Goal: Task Accomplishment & Management: Complete application form

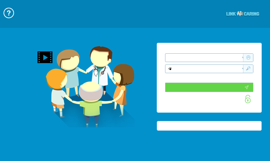
type input "התחבר עכשיו"
type input "עדיין לא? צור חשבון!"
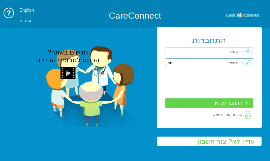
click at [234, 54] on input "text" at bounding box center [207, 52] width 71 height 8
paste input "smadar.mozes@pbsh.health.gov.il"
type input "smadar.mozes@pbsh.health.gov.il"
click at [223, 59] on input "text" at bounding box center [207, 63] width 71 height 8
paste input "Smadar2019"
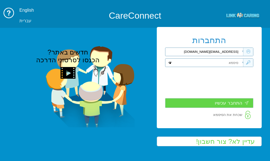
type input "Smadar2019"
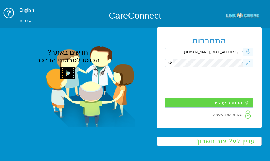
click at [188, 103] on input "התחבר עכשיו" at bounding box center [209, 103] width 88 height 10
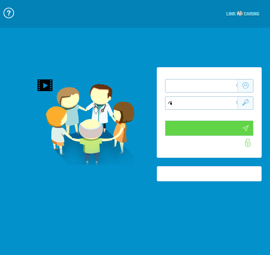
type input "התחבר עכשיו"
type input "עדיין לא? צור חשבון!"
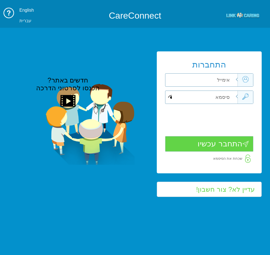
click at [226, 98] on input "text" at bounding box center [202, 97] width 71 height 13
paste input "Smadar2019"
type input "Smadar2019"
drag, startPoint x: 241, startPoint y: 89, endPoint x: 240, endPoint y: 86, distance: 3.6
click at [241, 89] on div "התחברות שדה חובה שדה חובה שדה חובה" at bounding box center [209, 112] width 105 height 122
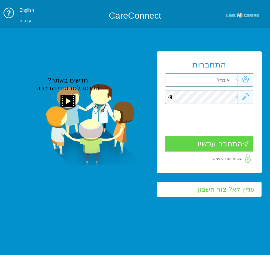
click at [228, 80] on input "text" at bounding box center [202, 80] width 71 height 13
paste input "smadar.mozes@pbsh.health.gov.il"
type input "smadar.mozes@pbsh.health.gov.il"
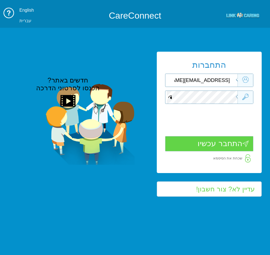
click at [230, 149] on input "התחבר עכשיו" at bounding box center [209, 143] width 88 height 15
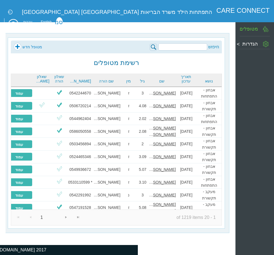
click at [97, 41] on div "חיפוש מטופל חדש" at bounding box center [116, 47] width 211 height 13
drag, startPoint x: 129, startPoint y: 24, endPoint x: 96, endPoint y: 41, distance: 37.5
click at [129, 24] on div "חיפוש מטופל חדש רשימת מטופלים נושא תאריך עדכון שם גיל מין שם הורה טל הורה שאלון…" at bounding box center [117, 121] width 235 height 233
click at [15, 46] on link "מטופל חדש" at bounding box center [28, 47] width 29 height 8
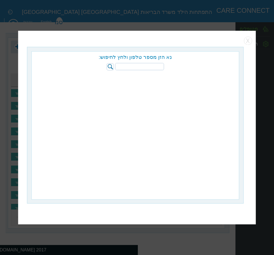
paste input "052-3333677"
type input "052-3333677"
click at [108, 64] on img at bounding box center [110, 66] width 7 height 7
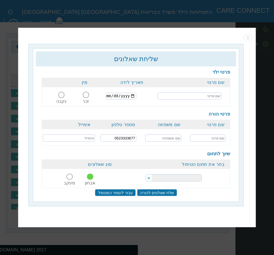
click at [189, 96] on input "text" at bounding box center [190, 95] width 64 height 7
paste input "רסמי"
click at [167, 98] on input "רסמי" at bounding box center [190, 95] width 64 height 7
paste input "אלטורי"
type input "[PERSON_NAME]"
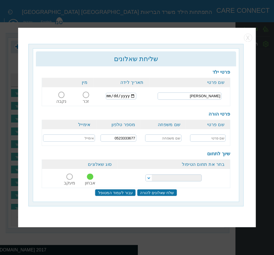
click at [109, 95] on input "date" at bounding box center [121, 95] width 30 height 7
click at [112, 95] on input "date" at bounding box center [121, 95] width 30 height 7
type input "2020-07-22"
drag, startPoint x: 104, startPoint y: 68, endPoint x: 103, endPoint y: 71, distance: 3.1
click at [104, 68] on div "פרטי ילד שם פרטי תאריך לידה מין רסמי אלטורי 2020-07-22 זכר נקבה שם פרטי" at bounding box center [136, 132] width 200 height 133
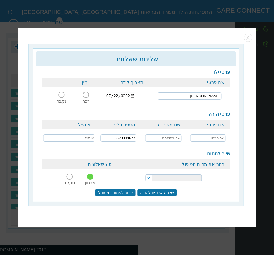
drag, startPoint x: 140, startPoint y: 67, endPoint x: 134, endPoint y: 71, distance: 7.1
click at [140, 67] on div "פרטי ילד שם פרטי תאריך לידה מין רסמי אלטורי 2020-07-22 זכר נקבה שם פרטי" at bounding box center [136, 132] width 200 height 133
click at [86, 93] on span at bounding box center [86, 95] width 6 height 6
click at [86, 98] on input "זכר" at bounding box center [86, 98] width 10 height 0
click at [211, 140] on input "text" at bounding box center [208, 137] width 36 height 7
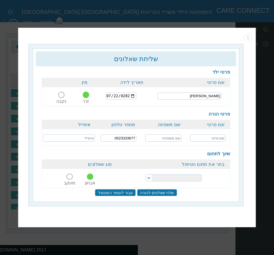
click at [211, 140] on input "text" at bounding box center [208, 137] width 36 height 7
paste input "גאמר"
type input "גאמר"
click at [157, 137] on input "text" at bounding box center [163, 137] width 36 height 7
paste input "אלטורי"
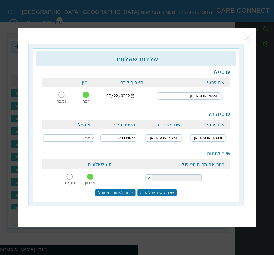
type input "אלטורי"
click at [163, 175] on select "הפרעות קשב וריכוז התפתחות הילד התפתחות ותקשורת" at bounding box center [174, 177] width 56 height 7
select select "20"
click at [146, 174] on select "הפרעות קשב וריכוז התפתחות הילד התפתחות ותקשורת" at bounding box center [174, 177] width 56 height 7
click at [161, 191] on input "שלח שאלונים להורה" at bounding box center [157, 192] width 40 height 7
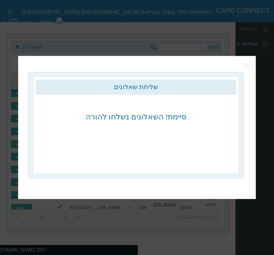
click at [171, 152] on div "שליחת שאלונים כדאי למלא את הפרטים החסרים כדי להשלים את יצירת המטופל. פרטי ילד ש…" at bounding box center [136, 124] width 206 height 97
click at [246, 67] on button "button" at bounding box center [248, 66] width 8 height 8
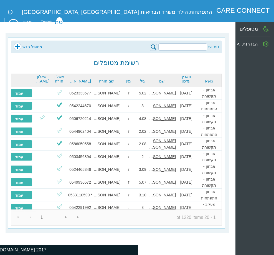
click at [142, 41] on div "חיפוש מטופל חדש" at bounding box center [116, 47] width 211 height 13
click at [19, 45] on link "מטופל חדש" at bounding box center [28, 47] width 29 height 8
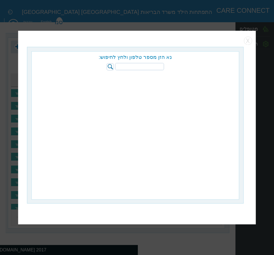
paste input "053-5269615"
type input "053-5269615"
click at [108, 67] on img at bounding box center [110, 66] width 7 height 7
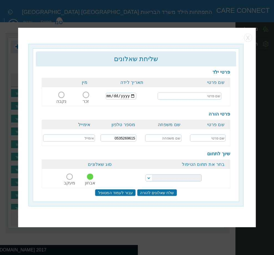
click at [190, 96] on input "text" at bounding box center [190, 95] width 64 height 7
paste input "עגאב"
click at [199, 96] on input "עגאב" at bounding box center [190, 95] width 64 height 7
paste input "אלסייד"
type input "[PERSON_NAME]"
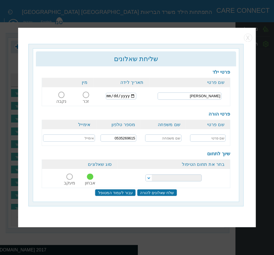
click at [154, 94] on td "[PERSON_NAME]" at bounding box center [189, 96] width 81 height 18
click at [112, 94] on input "date" at bounding box center [121, 95] width 30 height 7
type input "2019-05-16"
drag, startPoint x: 162, startPoint y: 87, endPoint x: 142, endPoint y: 94, distance: 21.2
click at [162, 87] on th "שם פרטי" at bounding box center [189, 81] width 81 height 9
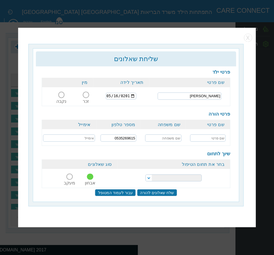
click at [86, 98] on span at bounding box center [86, 95] width 6 height 6
click at [86, 98] on input "זכר" at bounding box center [86, 98] width 10 height 0
click at [206, 136] on input "text" at bounding box center [208, 137] width 36 height 7
paste input "גילאת"
type input "גילאת"
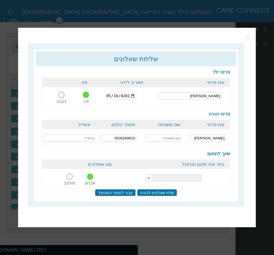
click at [151, 137] on input "text" at bounding box center [163, 137] width 36 height 7
paste input "אלסייד"
type input "אלסייד"
click at [197, 178] on select "הפרעות קשב וריכוז התפתחות הילד התפתחות ותקשורת" at bounding box center [174, 177] width 56 height 7
select select "20"
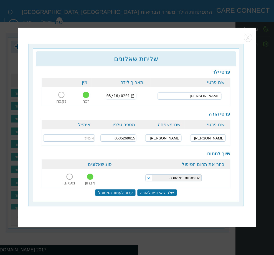
click at [146, 174] on select "הפרעות קשב וריכוז התפתחות הילד התפתחות ותקשורת" at bounding box center [174, 177] width 56 height 7
click at [148, 190] on input "שלח שאלונים להורה" at bounding box center [157, 192] width 40 height 7
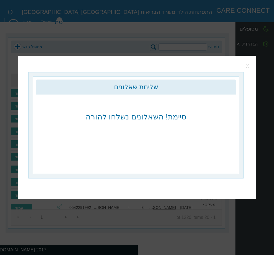
click at [247, 67] on button "button" at bounding box center [248, 66] width 8 height 8
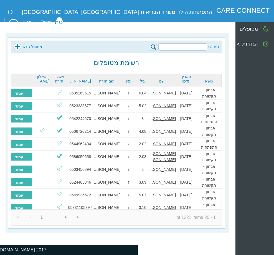
drag, startPoint x: 131, startPoint y: 26, endPoint x: 95, endPoint y: 65, distance: 53.8
click at [131, 26] on div "חיפוש מטופל חדש רשימת מטופלים נושא תאריך עדכון שם גיל מין שם הורה [PERSON_NAME]…" at bounding box center [117, 121] width 235 height 233
click at [15, 48] on link "מטופל חדש" at bounding box center [28, 47] width 29 height 8
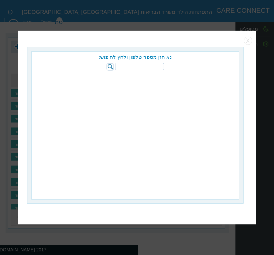
paste input "052-8335824"
type input "052-8335824"
click at [113, 66] on img at bounding box center [110, 66] width 7 height 7
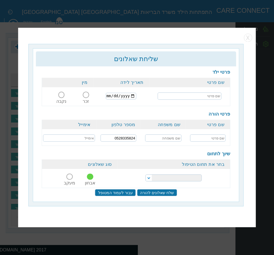
click at [173, 96] on input "text" at bounding box center [190, 95] width 64 height 7
paste input "יוסף"
click at [183, 98] on input "יוסף" at bounding box center [190, 95] width 64 height 7
paste input "אבו סבייח"
type input "[PERSON_NAME]"
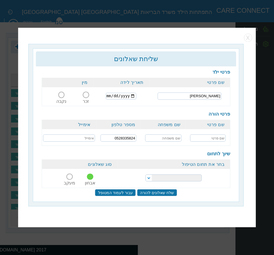
click at [164, 136] on input "text" at bounding box center [163, 137] width 36 height 7
paste input "אבו סבייח"
type input "אבו סבייח"
click at [213, 134] on input "text" at bounding box center [208, 137] width 36 height 7
paste input "בראה"
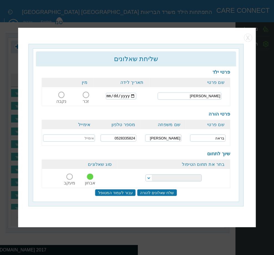
type input "בראה"
click at [137, 111] on div "פרטי הורה שם פרטי שם משפחה מספר טלפון אימייל בראה אבו סבייח 0528335824" at bounding box center [136, 128] width 188 height 35
click at [84, 95] on span at bounding box center [86, 95] width 6 height 6
click at [84, 98] on input "זכר" at bounding box center [86, 98] width 10 height 0
click at [148, 175] on select "הפרעות קשב וריכוז התפתחות הילד התפתחות ותקשורת" at bounding box center [174, 177] width 56 height 7
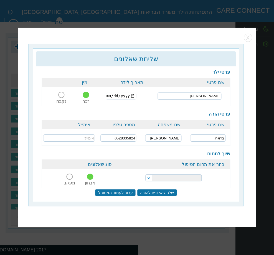
select select "20"
click at [146, 174] on select "הפרעות קשב וריכוז התפתחות הילד התפתחות ותקשורת" at bounding box center [174, 177] width 56 height 7
click at [154, 193] on input "שלח שאלונים להורה" at bounding box center [157, 192] width 40 height 7
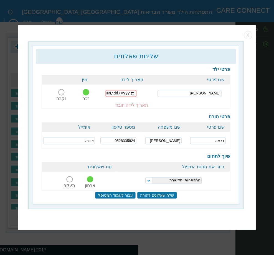
click at [140, 71] on div "פרטי ילד שם פרטי תאריך לידה מין יוסף אבו סבייח זכר" at bounding box center [136, 87] width 188 height 42
click at [112, 94] on input "date" at bounding box center [121, 93] width 31 height 7
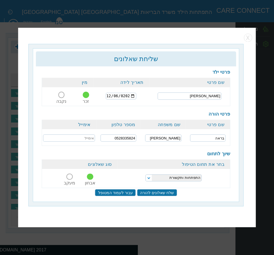
type input "2021-12-06"
click at [144, 192] on input "שלח שאלונים להורה" at bounding box center [157, 192] width 40 height 7
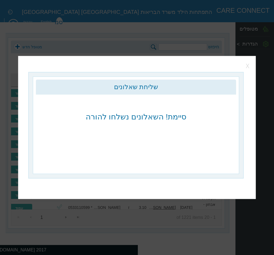
click at [247, 65] on button "button" at bounding box center [248, 66] width 8 height 8
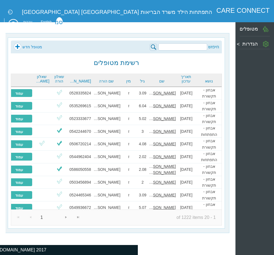
click at [188, 60] on div "חיפוש מטופל חדש רשימת מטופלים נושא תאריך עדכון שם [PERSON_NAME] שם הורה [PERSON…" at bounding box center [116, 132] width 217 height 191
click at [19, 45] on link "מטופל חדש" at bounding box center [28, 47] width 29 height 8
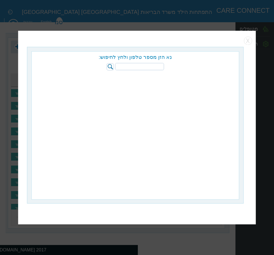
paste input "236266359"
click at [111, 67] on img at bounding box center [110, 66] width 7 height 7
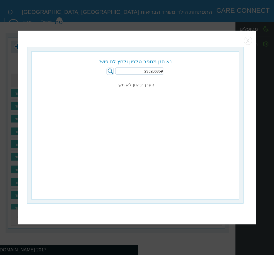
click at [110, 69] on img at bounding box center [110, 70] width 7 height 7
click at [164, 72] on input "236266359" at bounding box center [139, 70] width 49 height 7
click at [150, 77] on p "הערך שהוזן לא תקין" at bounding box center [135, 72] width 207 height 32
click at [143, 67] on div "נא הזן מספר טלפון ולחץ לחיפוש: 236266359" at bounding box center [135, 65] width 207 height 19
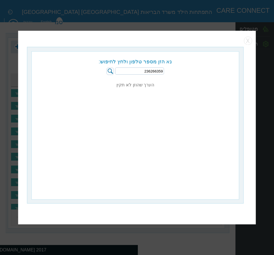
click at [145, 68] on input "236266359" at bounding box center [139, 70] width 49 height 7
paste input "052-7815413"
type input "052-7815413"
click at [107, 70] on img at bounding box center [110, 70] width 7 height 7
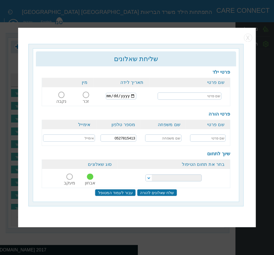
click at [176, 99] on input "text" at bounding box center [190, 95] width 64 height 7
paste input "שאם"
click at [60, 95] on span at bounding box center [61, 95] width 6 height 6
click at [60, 98] on input "נקבה" at bounding box center [61, 98] width 13 height 0
click at [162, 98] on input "שאם" at bounding box center [190, 95] width 64 height 7
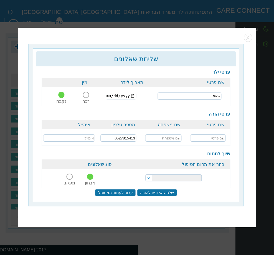
paste input "אבו עסא"
type input "שאם [PERSON_NAME]"
click at [165, 138] on input "text" at bounding box center [163, 137] width 36 height 7
paste input "אבו עסא"
type input "אבו עסא"
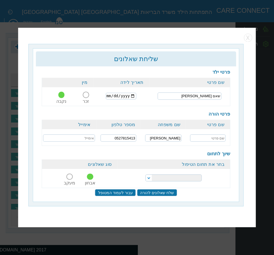
click at [203, 140] on input "text" at bounding box center [208, 137] width 36 height 7
paste input "ספאא"
type input "ספאא"
click at [174, 176] on select "הפרעות קשב וריכוז התפתחות הילד התפתחות ותקשורת" at bounding box center [174, 177] width 56 height 7
select select "20"
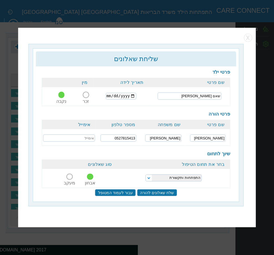
click at [146, 174] on select "הפרעות קשב וריכוז התפתחות הילד התפתחות ותקשורת" at bounding box center [174, 177] width 56 height 7
click at [166, 193] on input "שלח שאלונים להורה" at bounding box center [157, 192] width 40 height 7
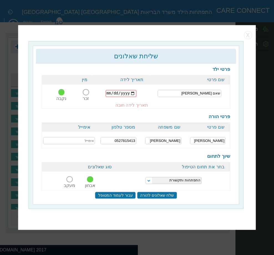
click at [145, 107] on div "תאריך לידה חובה" at bounding box center [121, 104] width 56 height 5
drag, startPoint x: 112, startPoint y: 94, endPoint x: 117, endPoint y: 92, distance: 5.8
click at [112, 94] on input "date" at bounding box center [121, 93] width 31 height 7
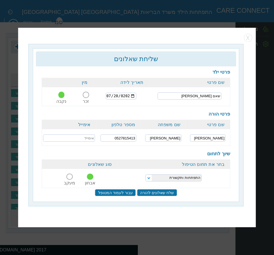
type input "2022-07-20"
click at [163, 191] on input "שלח שאלונים להורה" at bounding box center [157, 192] width 40 height 7
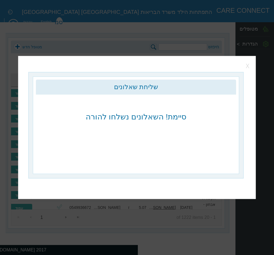
click at [250, 64] on button "button" at bounding box center [248, 66] width 8 height 8
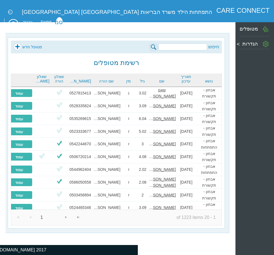
click at [169, 63] on div "חיפוש מטופל חדש רשימת מטופלים נושא תאריך עדכון שם גיל מין שם הורה [PERSON_NAME]…" at bounding box center [116, 132] width 217 height 191
click at [29, 49] on link "מטופל חדש" at bounding box center [28, 47] width 29 height 8
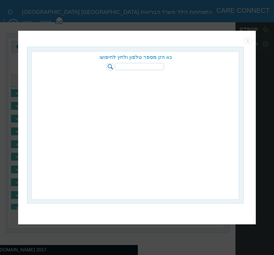
paste input "052-9511071"
type input "052-9511071"
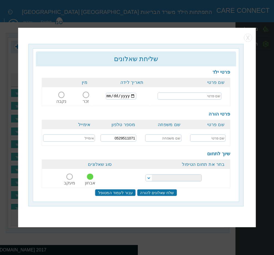
click at [202, 95] on input "text" at bounding box center [190, 95] width 64 height 7
paste input "[PERSON_NAME]"
click at [191, 96] on input "[PERSON_NAME]" at bounding box center [190, 95] width 64 height 7
paste input "[PERSON_NAME]"
type input "[PERSON_NAME]"
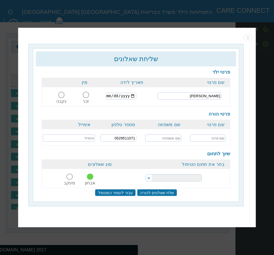
click at [171, 134] on input "text" at bounding box center [163, 137] width 36 height 7
paste input "[PERSON_NAME]"
type input "[PERSON_NAME]"
click at [195, 137] on input "text" at bounding box center [208, 137] width 36 height 7
paste input "לוטם"
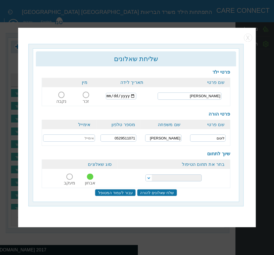
type input "לוטם"
click at [191, 89] on td "[PERSON_NAME]" at bounding box center [189, 96] width 81 height 18
click at [86, 95] on span at bounding box center [86, 95] width 6 height 6
click at [86, 98] on input "זכר" at bounding box center [86, 98] width 10 height 0
click at [151, 68] on div "פרטי ילד שם פרטי תאריך לידה מין [PERSON_NAME] זכר נקבה" at bounding box center [136, 132] width 200 height 133
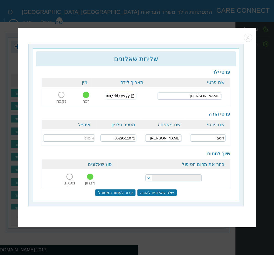
click at [112, 96] on input "date" at bounding box center [121, 95] width 30 height 7
type input "[DATE]"
click at [148, 179] on select "הפרעות קשב וריכוז התפתחות הילד התפתחות ותקשורת" at bounding box center [174, 177] width 56 height 7
select select "18"
click at [146, 174] on select "הפרעות קשב וריכוז התפתחות הילד התפתחות ותקשורת" at bounding box center [174, 177] width 56 height 7
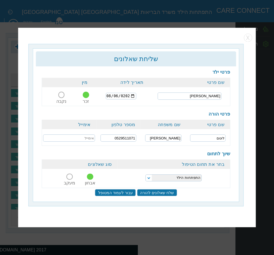
click at [187, 101] on td "[PERSON_NAME]" at bounding box center [189, 96] width 81 height 18
click at [152, 193] on input "שלח שאלונים להורה" at bounding box center [157, 192] width 40 height 7
